Goal: Information Seeking & Learning: Learn about a topic

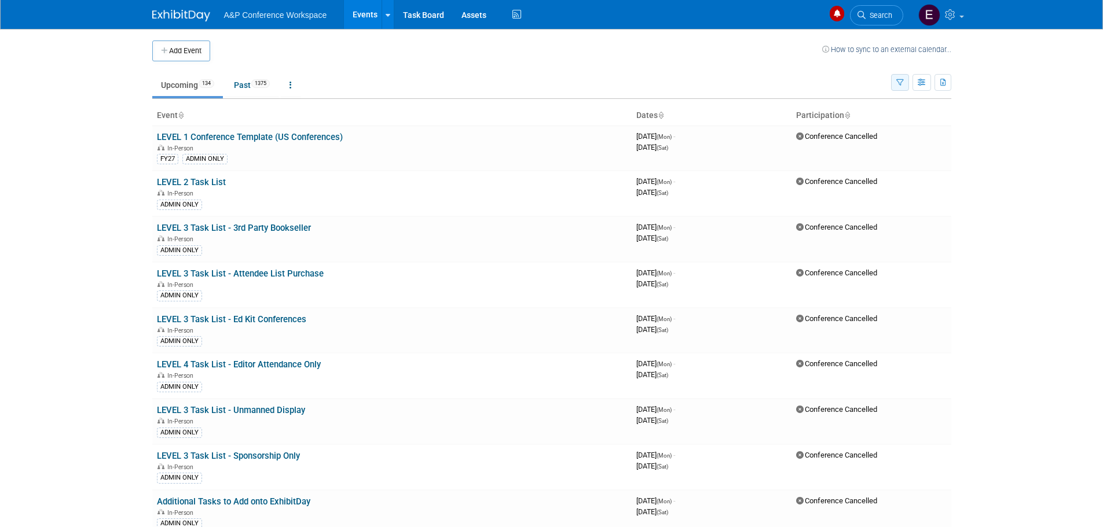
click at [895, 82] on button "button" at bounding box center [900, 82] width 18 height 17
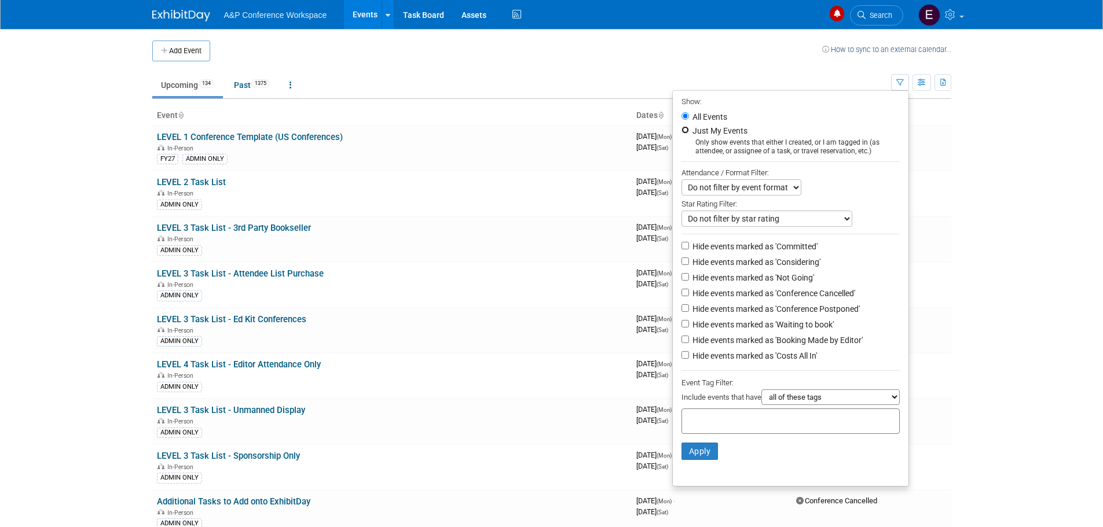
click at [681, 130] on input "Just My Events" at bounding box center [685, 130] width 8 height 8
radio input "true"
click at [700, 460] on button "Apply" at bounding box center [699, 451] width 37 height 17
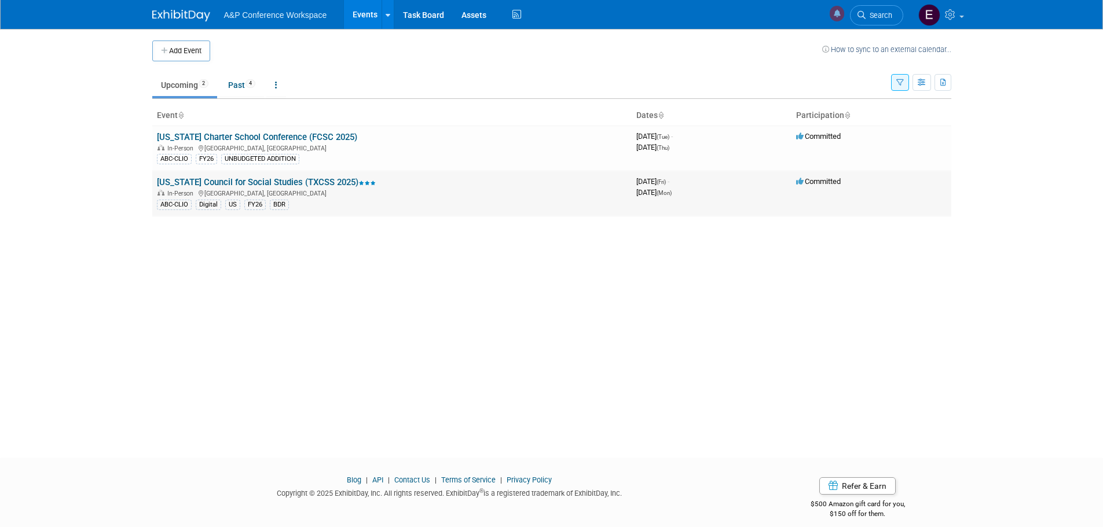
click at [289, 183] on link "[US_STATE] Council for Social Studies (TXCSS 2025)" at bounding box center [266, 182] width 219 height 10
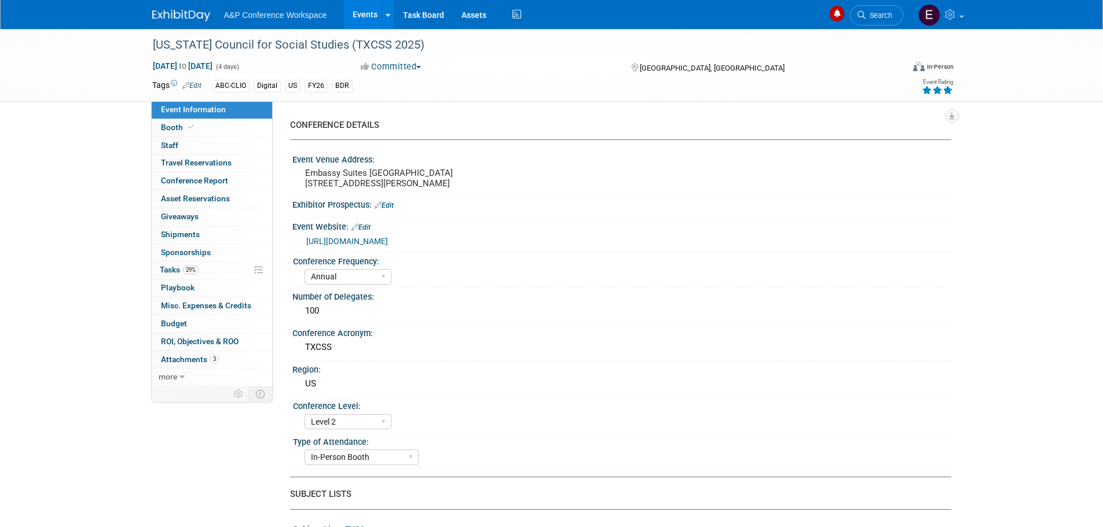
select select "Annual"
select select "Level 2"
select select "In-Person Booth"
select select "Schools"
select select "Bloomsbury Digital Resources"
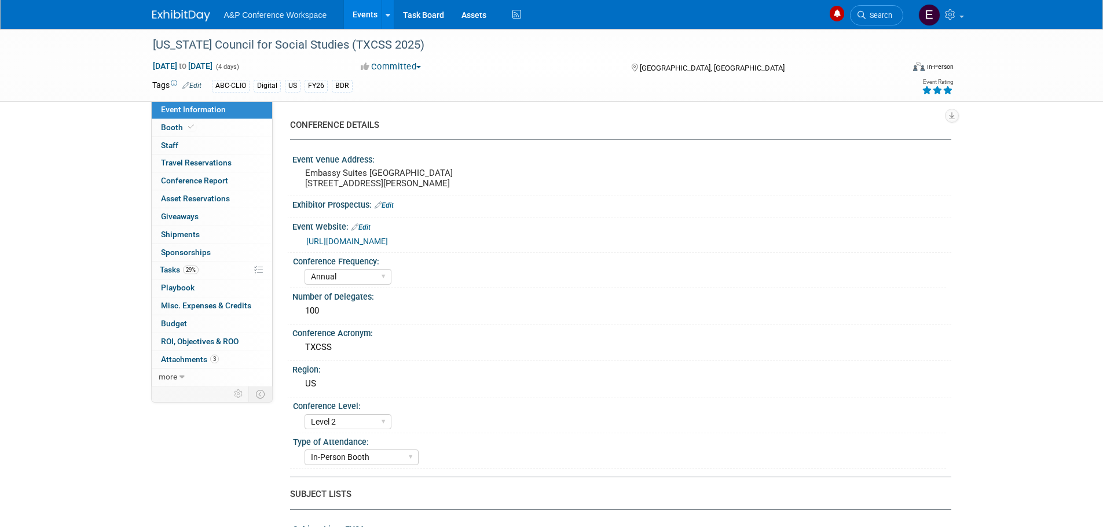
select select "Amanda Oney"
select select "Mark Strong"
select select "BDR Product Awareness and Trial Generation​"
click at [380, 246] on link "https://www.txcss.net/event-5136634" at bounding box center [347, 241] width 82 height 9
